Goal: Information Seeking & Learning: Learn about a topic

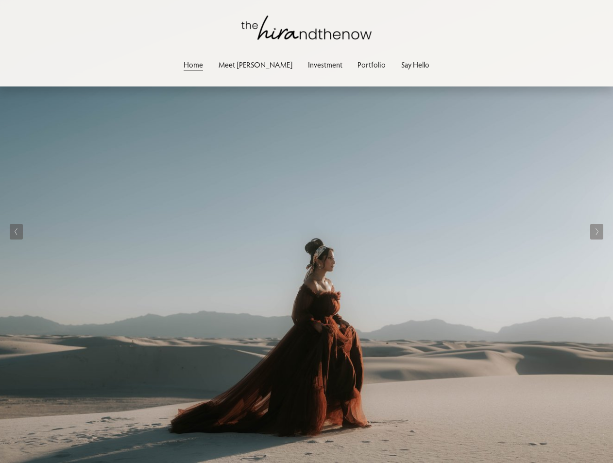
click at [357, 62] on link "Portfolio" at bounding box center [371, 64] width 28 height 13
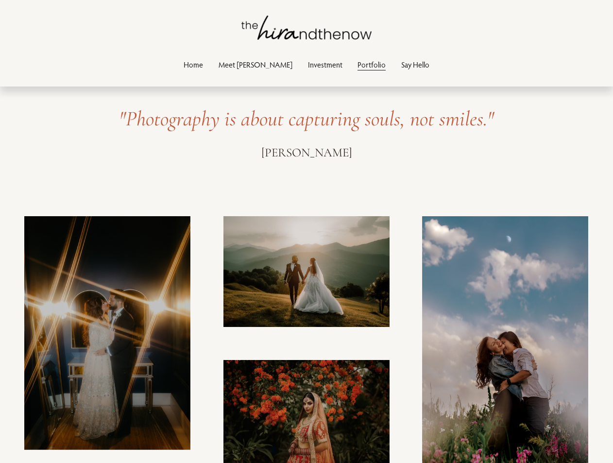
click at [308, 67] on link "Investment" at bounding box center [325, 64] width 34 height 13
